Goal: Task Accomplishment & Management: Manage account settings

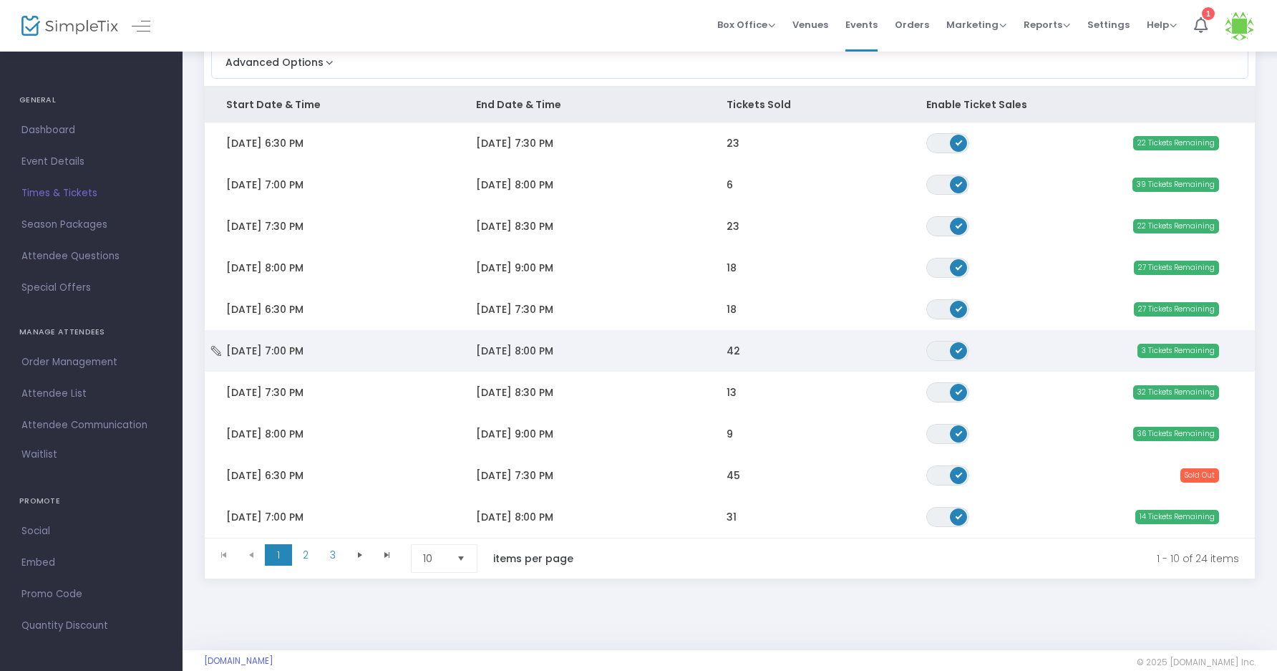
scroll to position [143, 0]
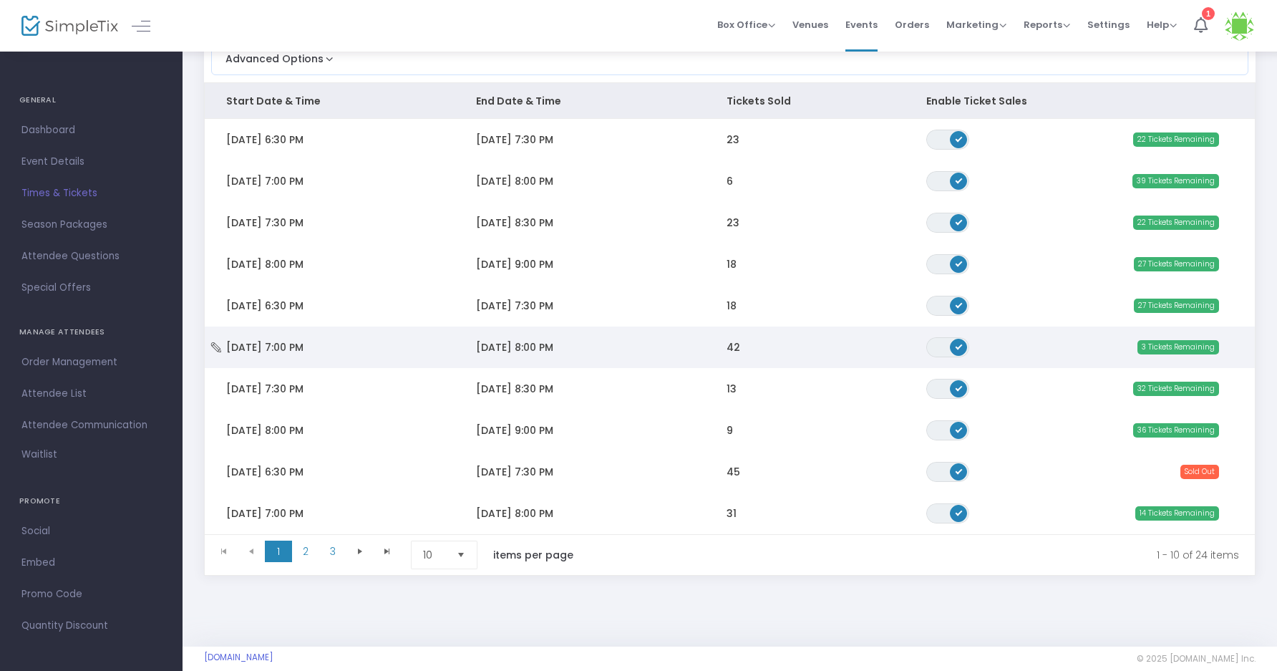
click at [323, 338] on td "[DATE] 7:00 PM" at bounding box center [330, 347] width 250 height 42
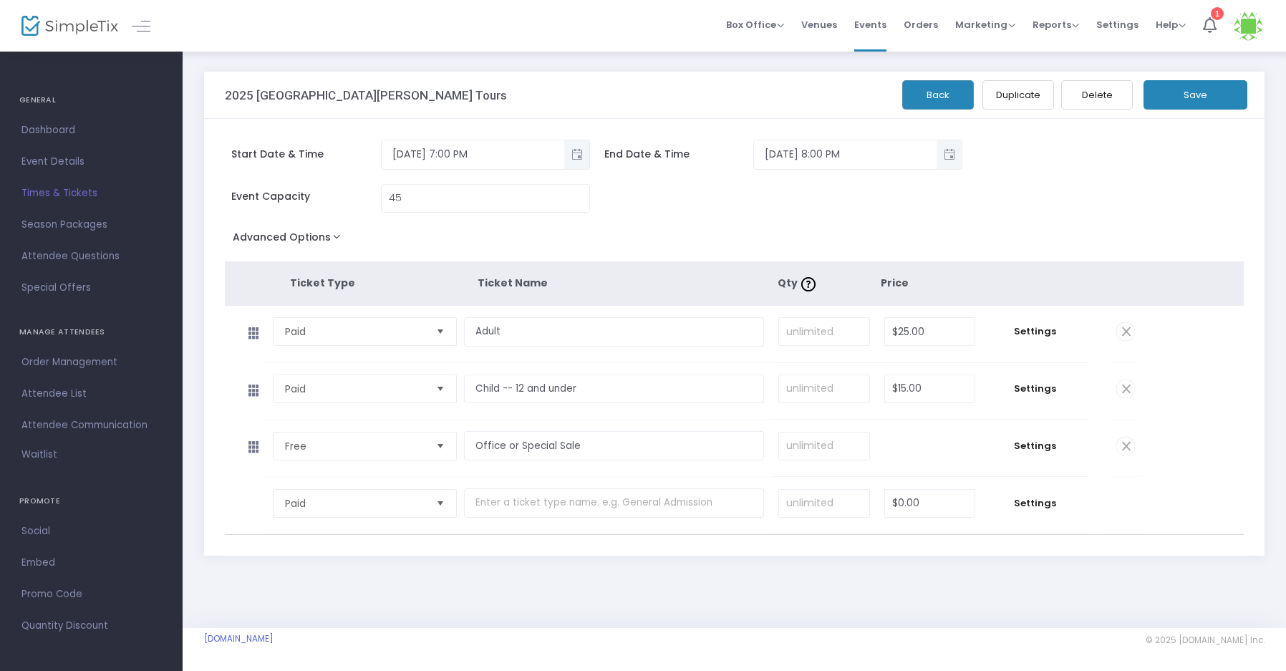
click at [418, 566] on div "2025 St. [PERSON_NAME]' Historic Graveyard Tours Back Duplicate Delete Save Sta…" at bounding box center [734, 324] width 1074 height 505
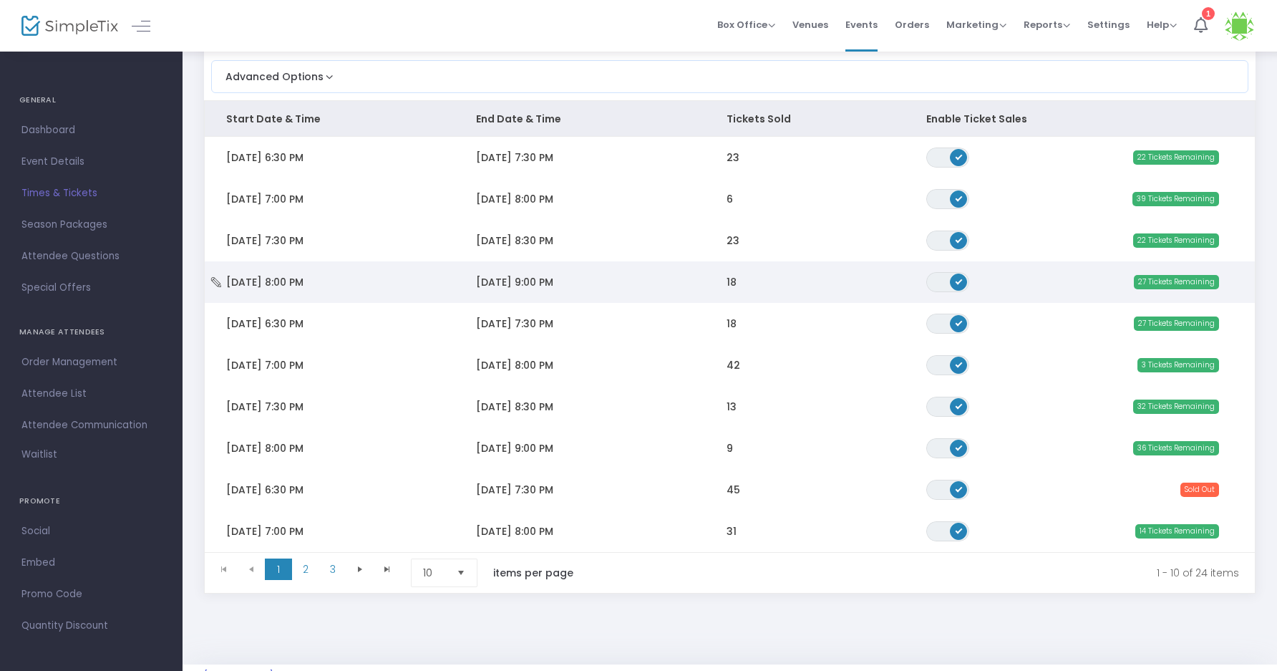
scroll to position [143, 0]
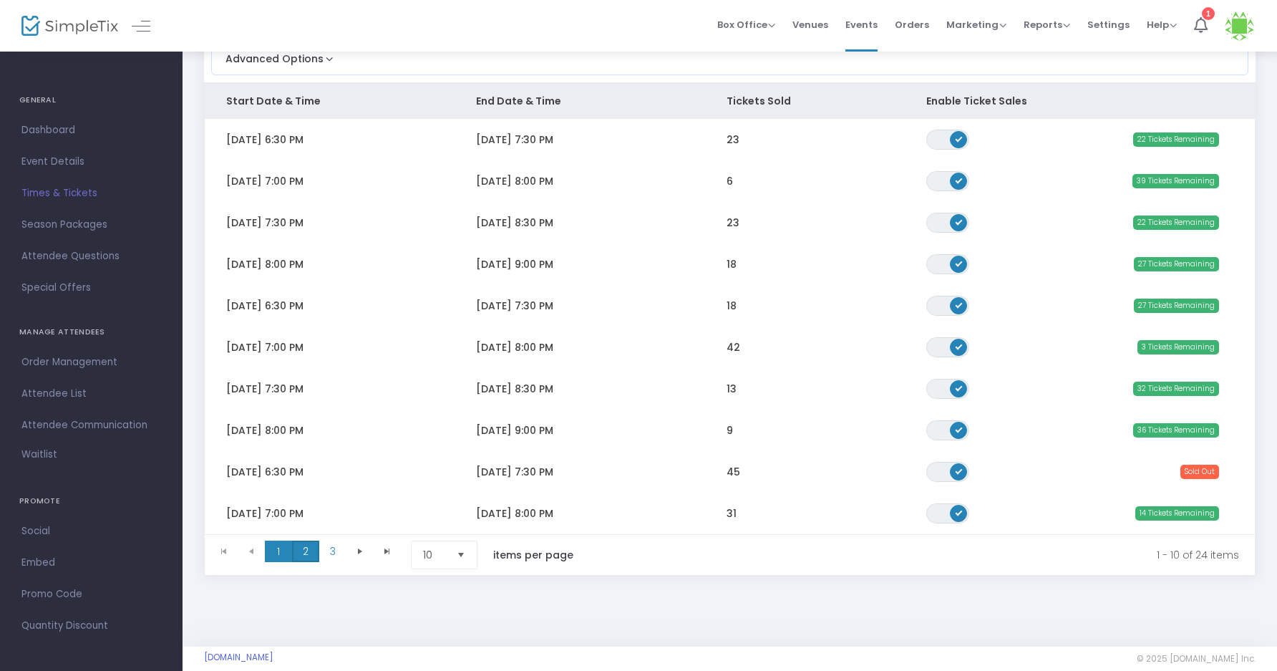
click at [305, 551] on span "2" at bounding box center [305, 550] width 27 height 21
click at [281, 545] on span "1" at bounding box center [278, 550] width 27 height 21
click at [69, 393] on span "Attendee List" at bounding box center [91, 393] width 140 height 19
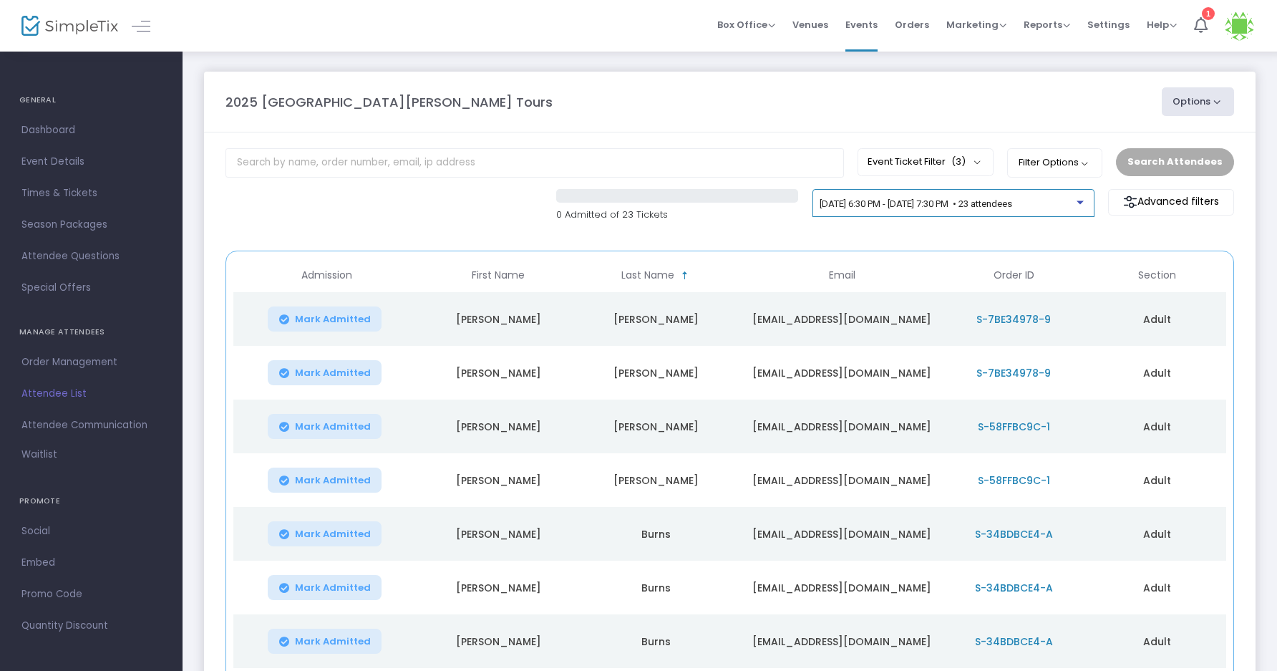
click at [1079, 200] on div at bounding box center [1080, 202] width 7 height 4
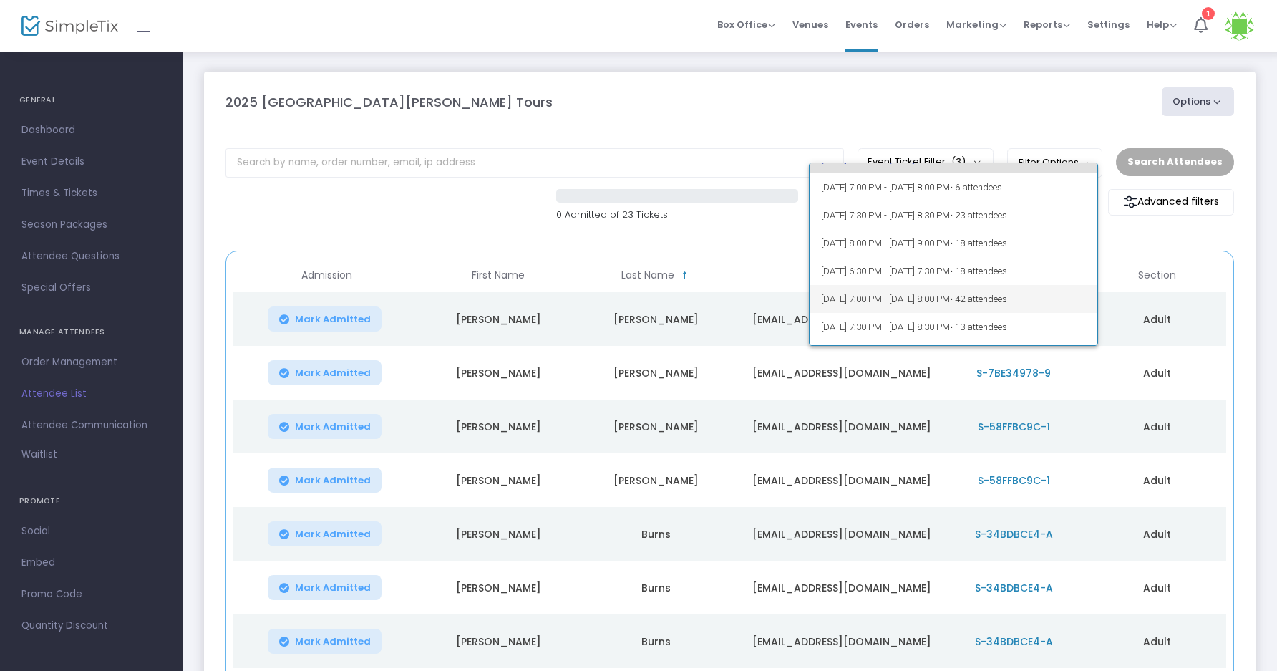
scroll to position [72, 0]
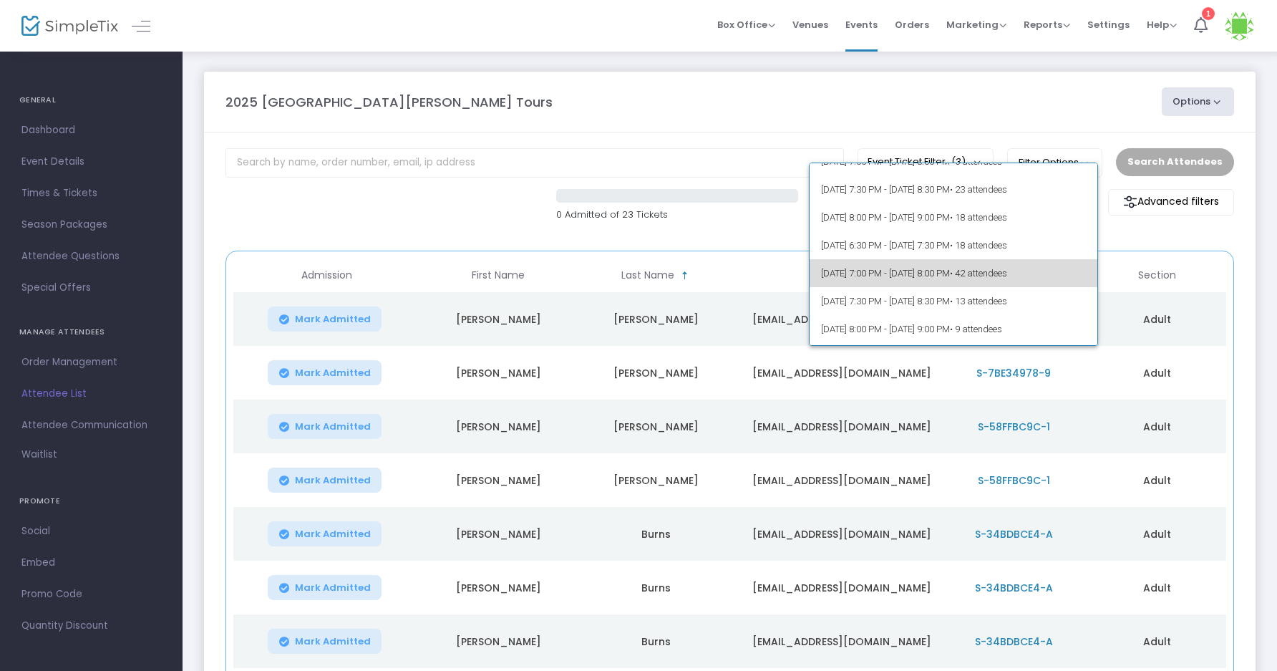
click at [966, 273] on span "10/11/2025 @ 7:00 PM - 10/11/2025 @ 8:00 PM • 42 attendees" at bounding box center [954, 273] width 266 height 28
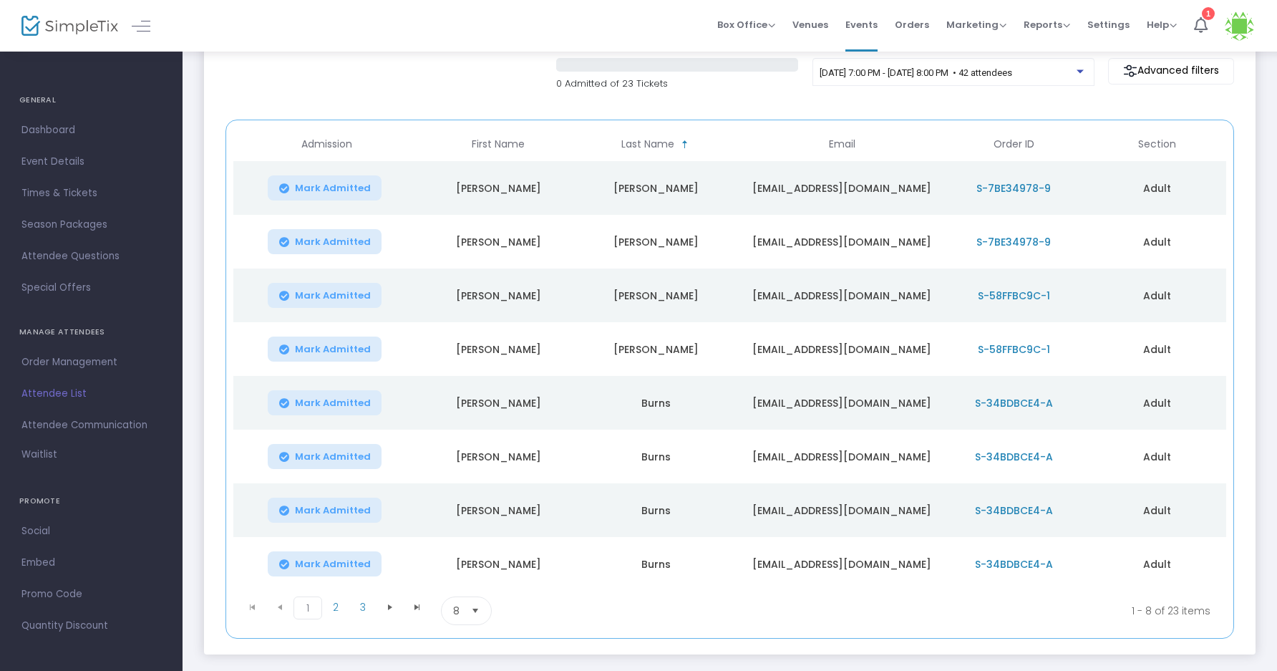
scroll to position [143, 0]
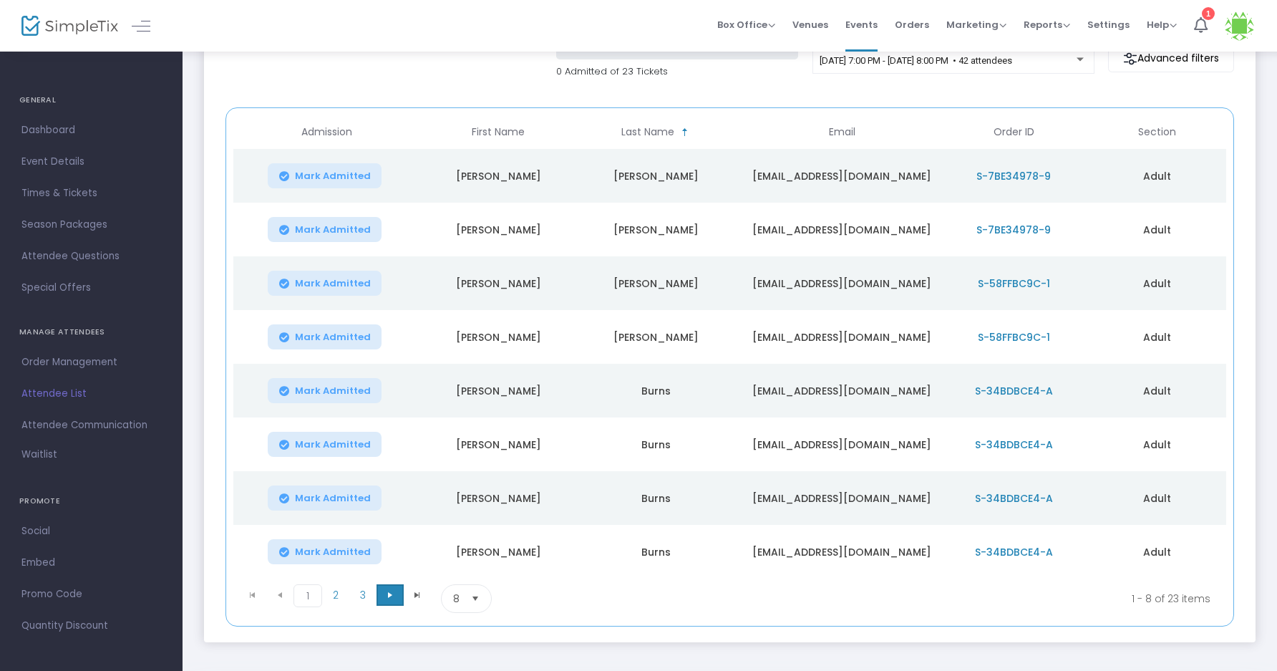
click at [388, 593] on span at bounding box center [390, 594] width 27 height 21
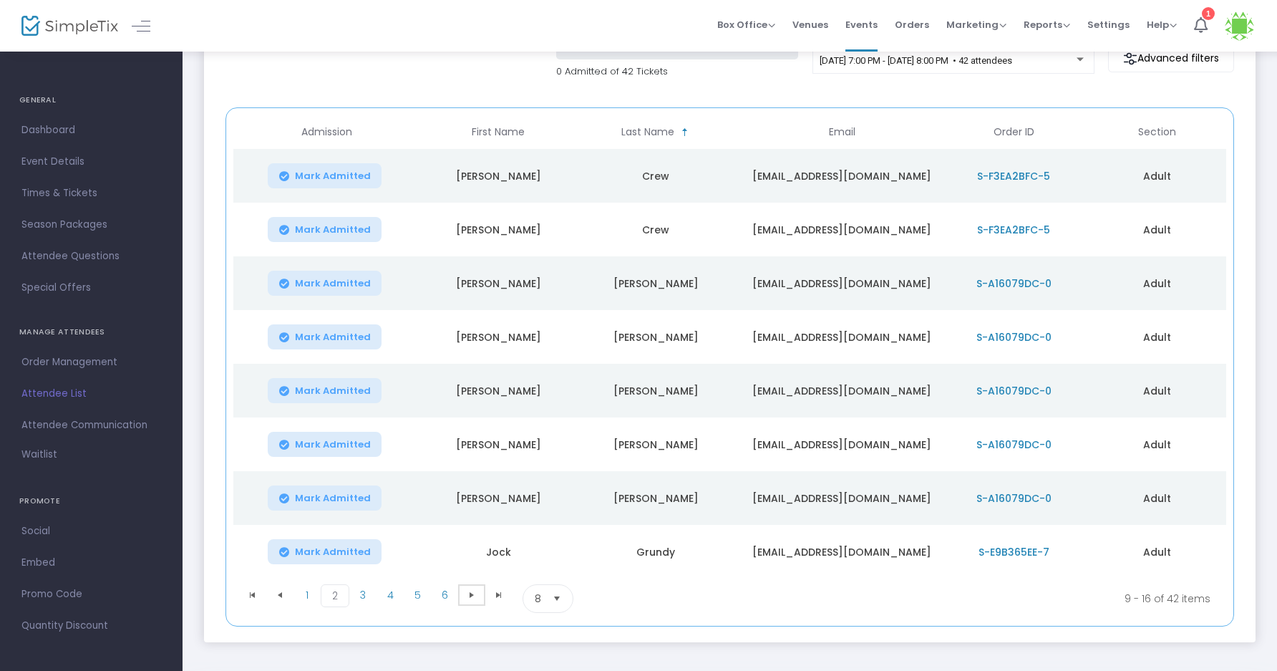
scroll to position [213, 0]
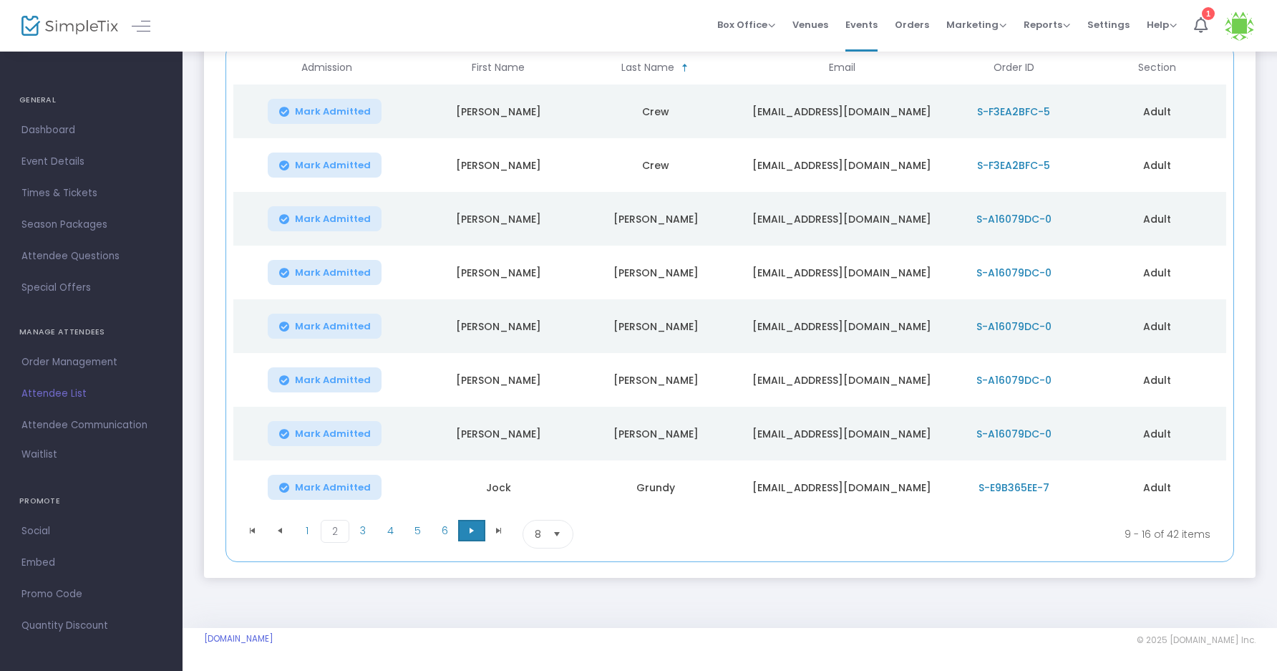
click at [469, 527] on span "Go to the next page" at bounding box center [471, 530] width 11 height 11
click at [468, 525] on span "Go to the next page" at bounding box center [471, 530] width 11 height 11
click at [472, 528] on span "Go to the next page" at bounding box center [471, 530] width 11 height 11
click at [470, 528] on span "Go to the next page" at bounding box center [471, 530] width 11 height 11
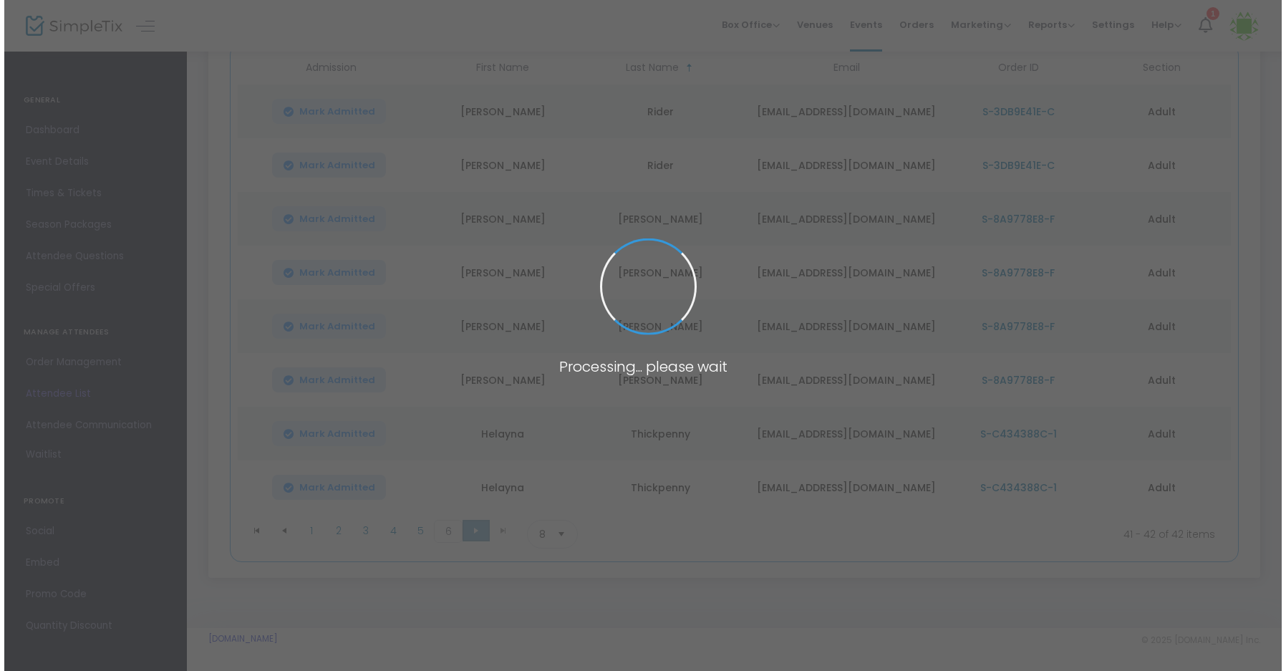
scroll to position [0, 0]
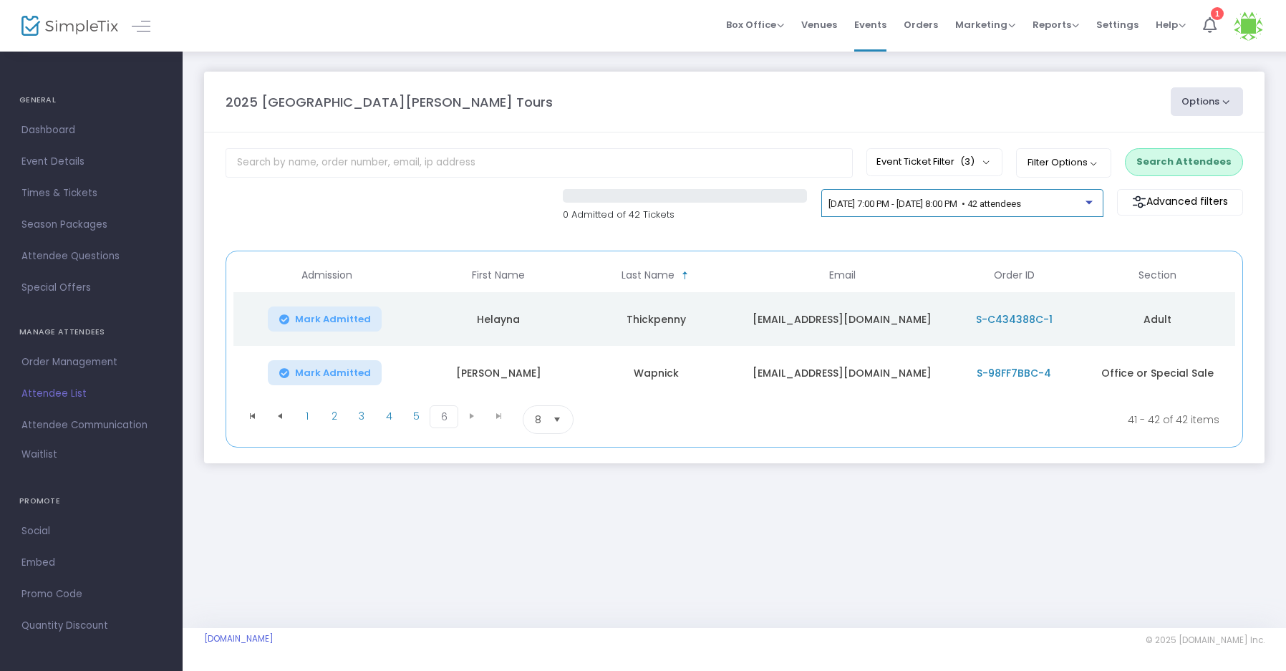
click at [1088, 201] on div at bounding box center [1088, 202] width 7 height 4
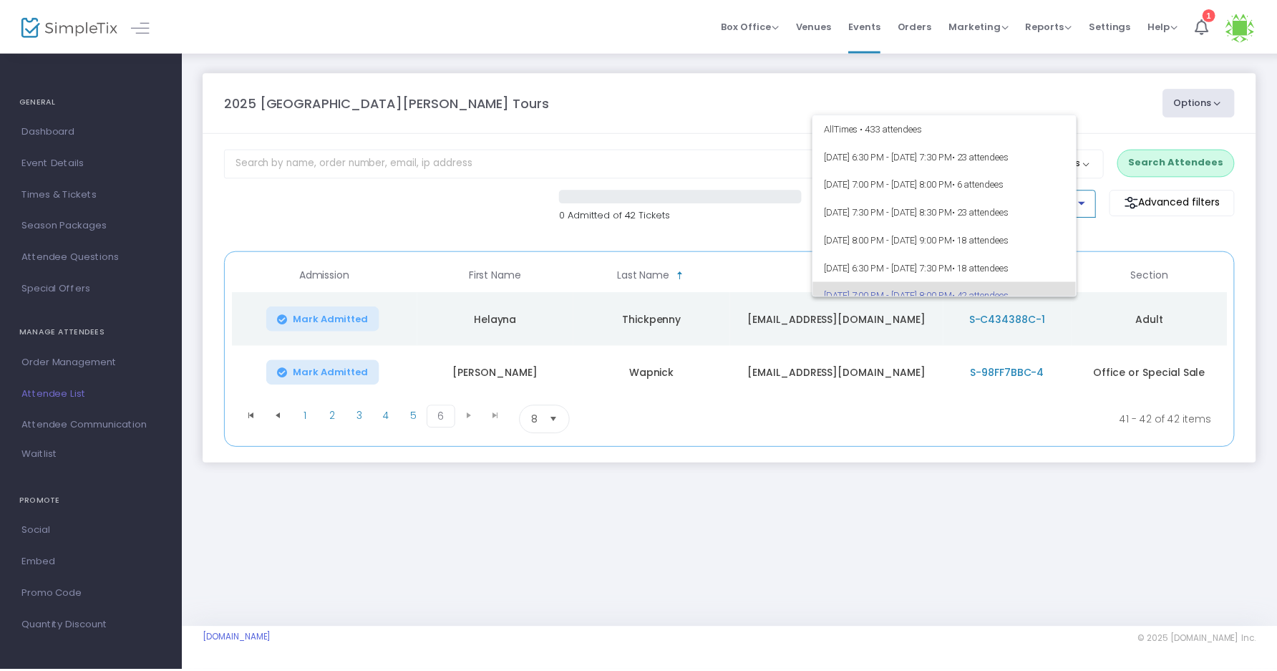
scroll to position [90, 0]
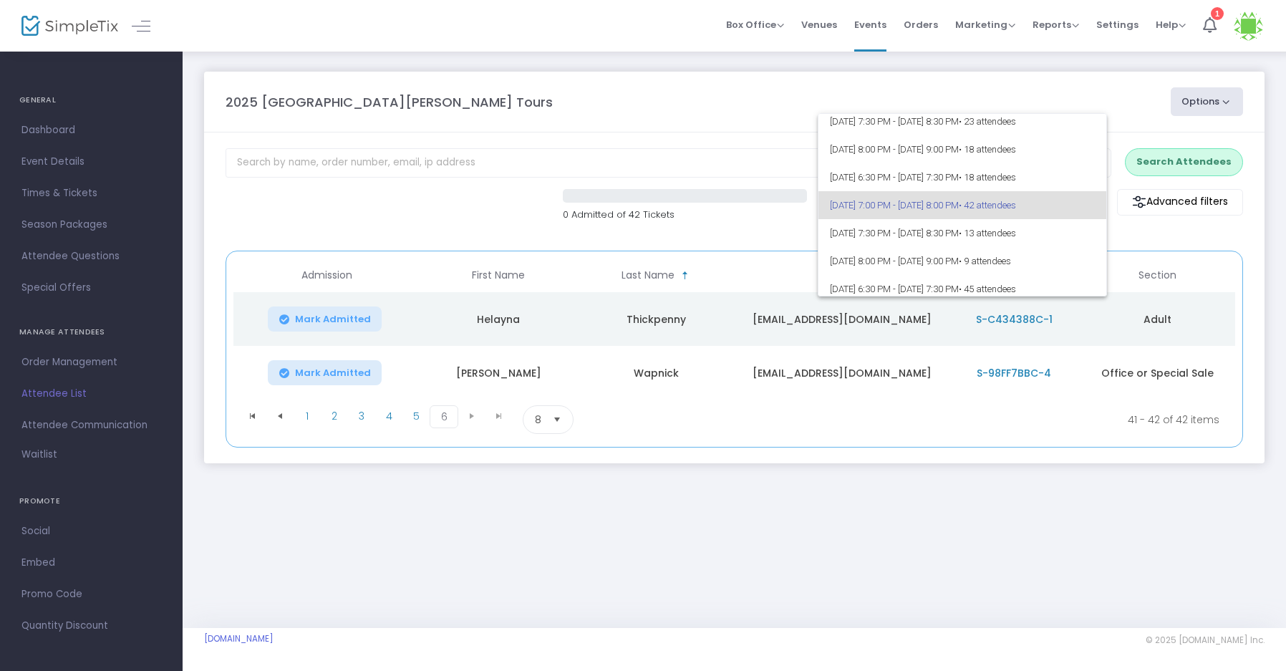
click at [821, 513] on div at bounding box center [643, 335] width 1286 height 671
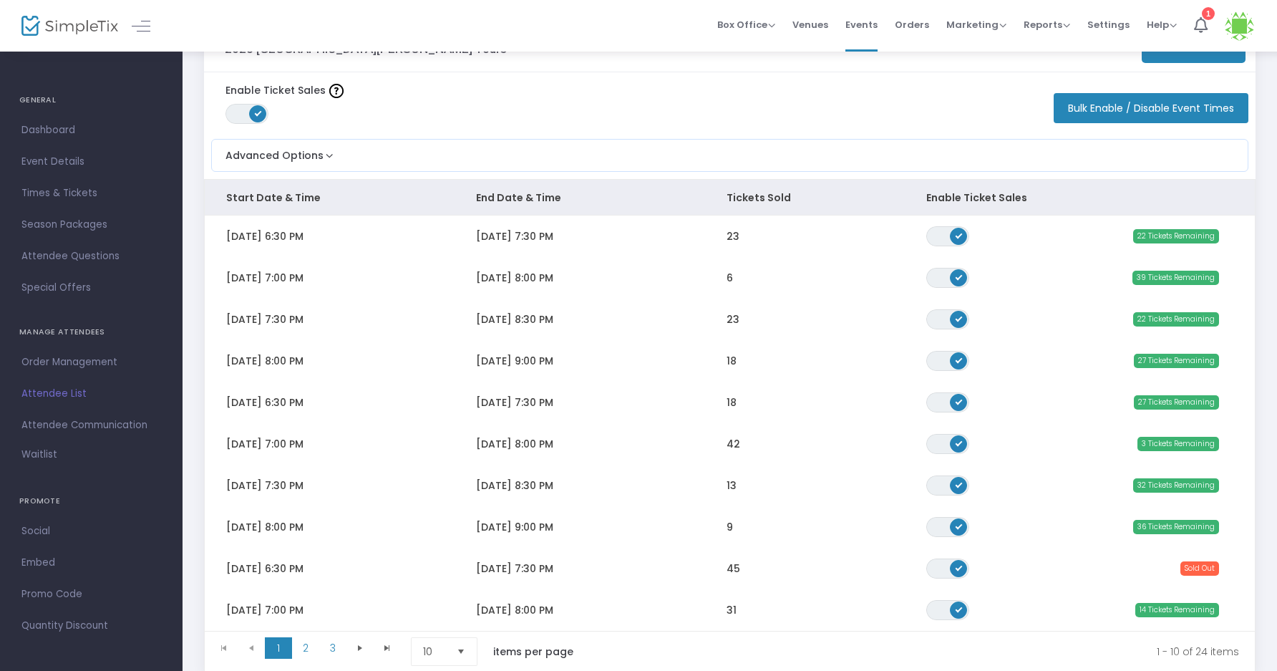
scroll to position [72, 0]
